Goal: Find contact information: Find contact information

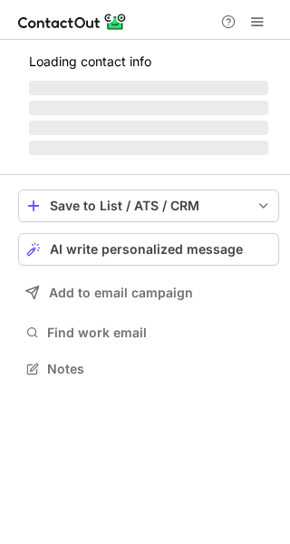
scroll to position [366, 290]
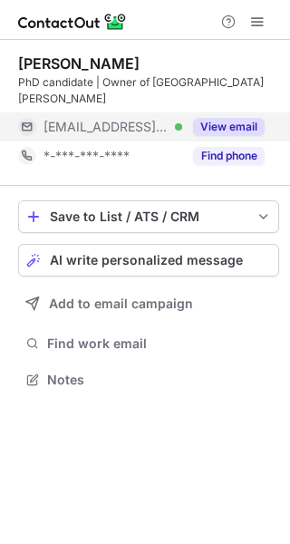
click at [217, 122] on button "View email" at bounding box center [229, 127] width 72 height 18
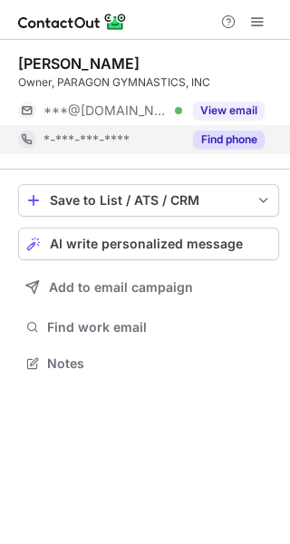
scroll to position [9, 9]
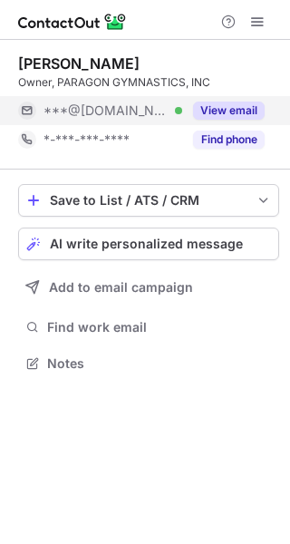
click at [228, 115] on button "View email" at bounding box center [229, 110] width 72 height 18
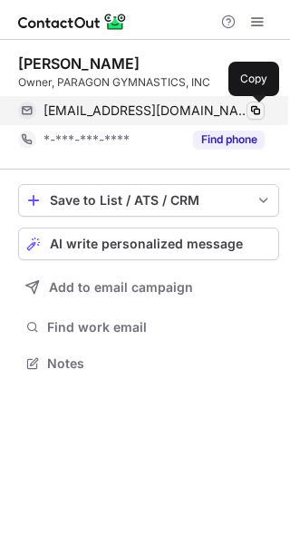
click at [255, 113] on span at bounding box center [255, 110] width 14 height 14
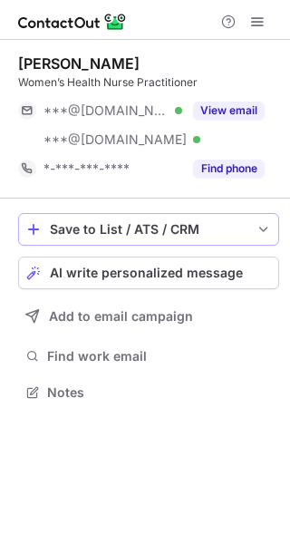
scroll to position [379, 290]
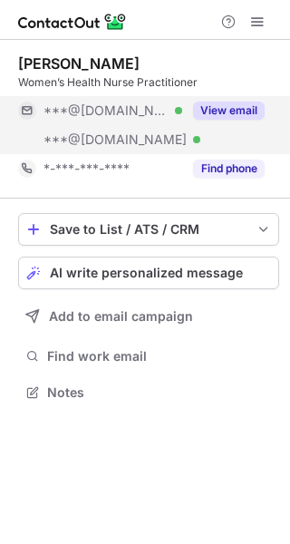
click at [211, 99] on div "View email" at bounding box center [223, 110] width 82 height 29
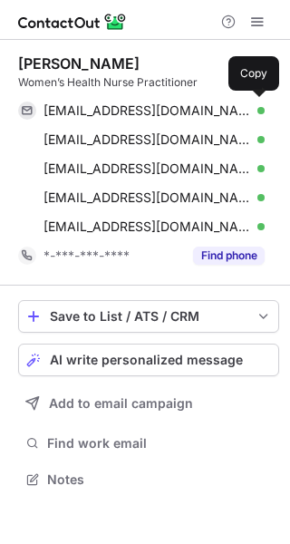
scroll to position [466, 290]
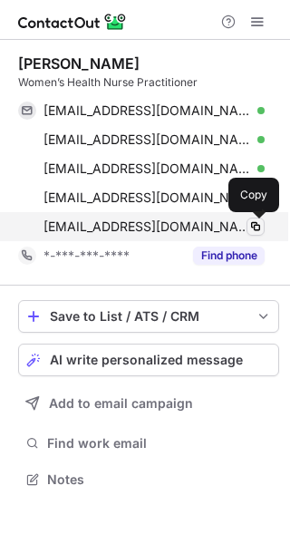
click at [255, 228] on span at bounding box center [255, 226] width 14 height 14
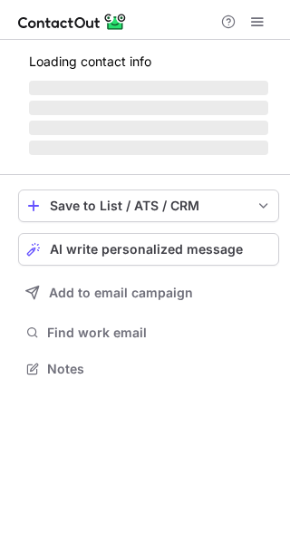
scroll to position [366, 290]
